Goal: Task Accomplishment & Management: Manage account settings

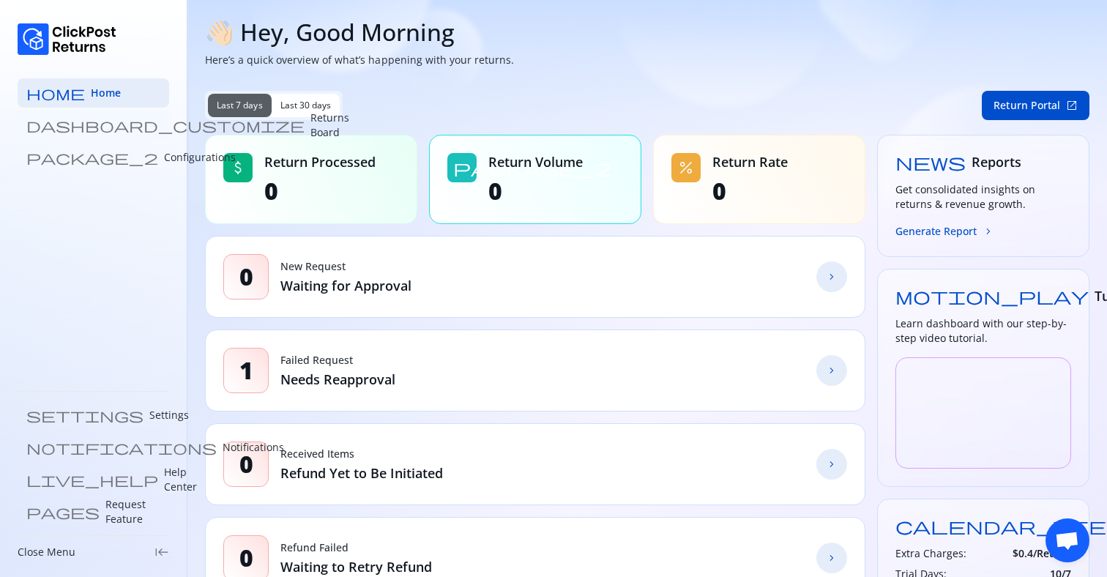
click at [116, 127] on link "dashboard_customize Returns Board" at bounding box center [94, 125] width 152 height 29
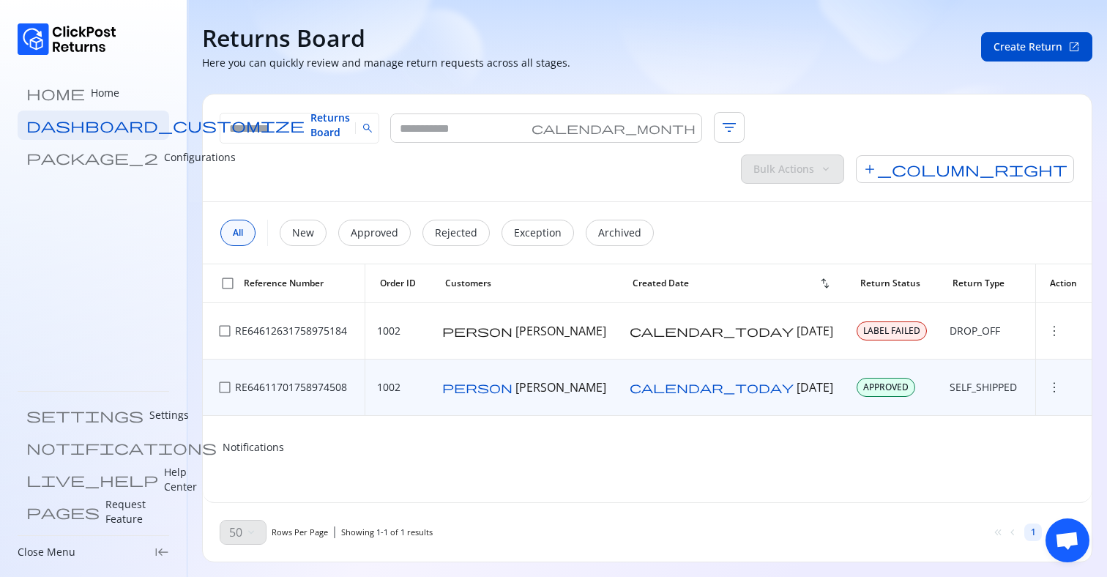
click at [1047, 380] on span "more_vert" at bounding box center [1054, 387] width 15 height 15
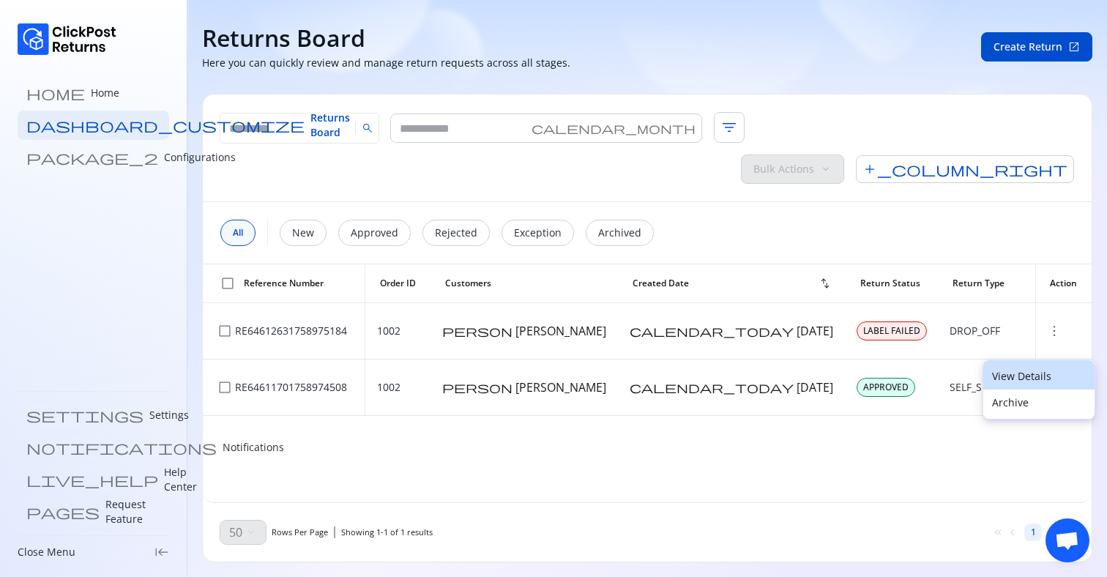
click at [1017, 376] on p "View Details" at bounding box center [1039, 376] width 94 height 15
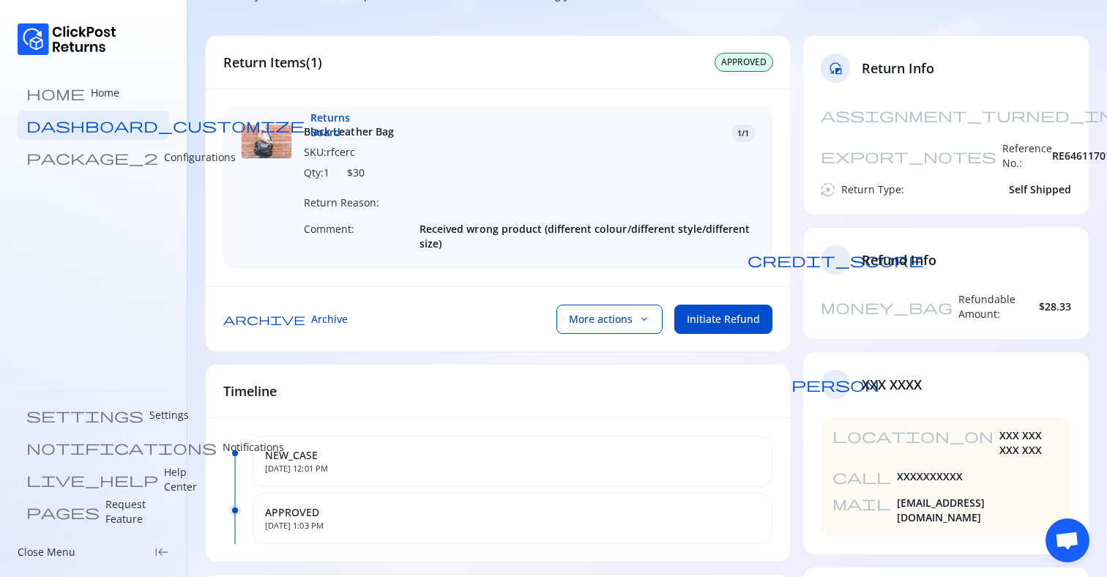
scroll to position [71, 0]
click at [607, 313] on span "More actions" at bounding box center [601, 318] width 64 height 15
click at [486, 321] on div "archive Archive More actions keyboard_arrow_down Upload & send label Mark as Re…" at bounding box center [498, 318] width 584 height 65
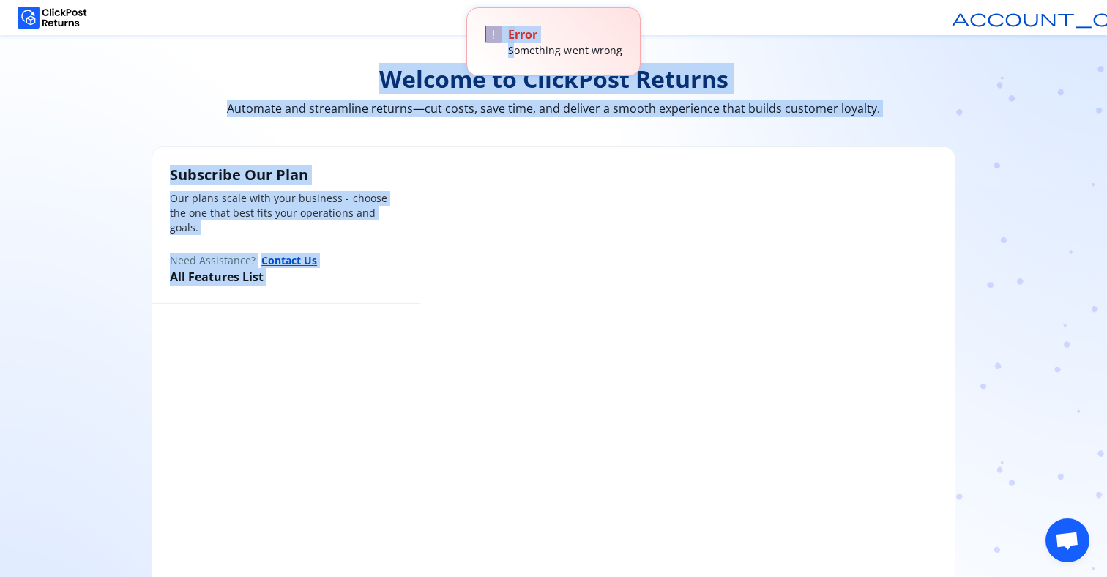
drag, startPoint x: 512, startPoint y: 52, endPoint x: 714, endPoint y: 52, distance: 201.3
click at [714, 52] on body "account_circle Welcome to ClickPost Returns Automate and streamline returns—cut…" at bounding box center [553, 288] width 1107 height 577
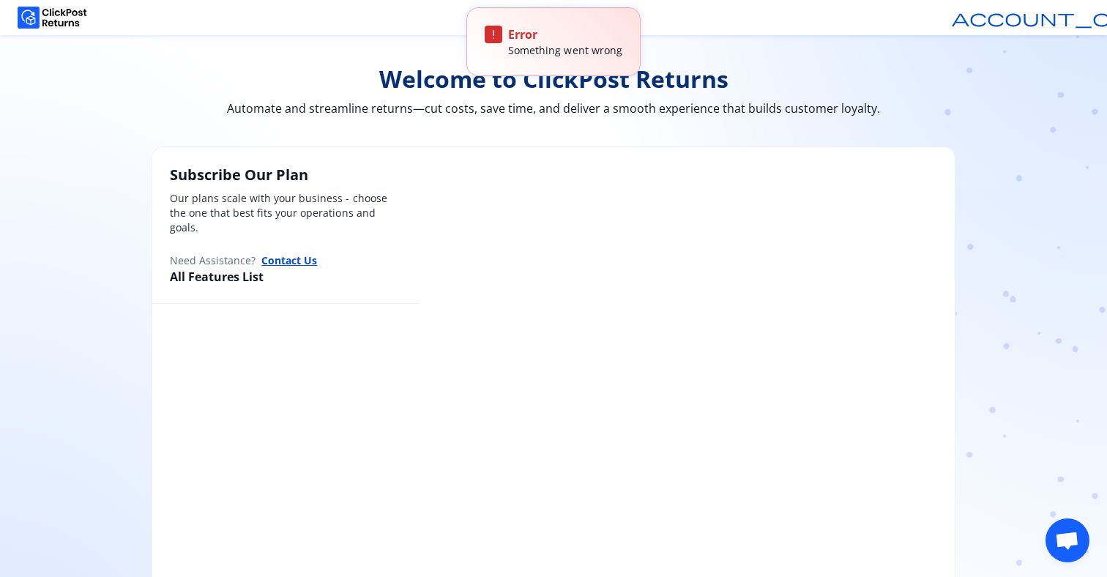
click at [318, 111] on span "Automate and streamline returns—cut costs, save time, and deliver a smooth expe…" at bounding box center [554, 109] width 804 height 18
